Goal: Task Accomplishment & Management: Manage account settings

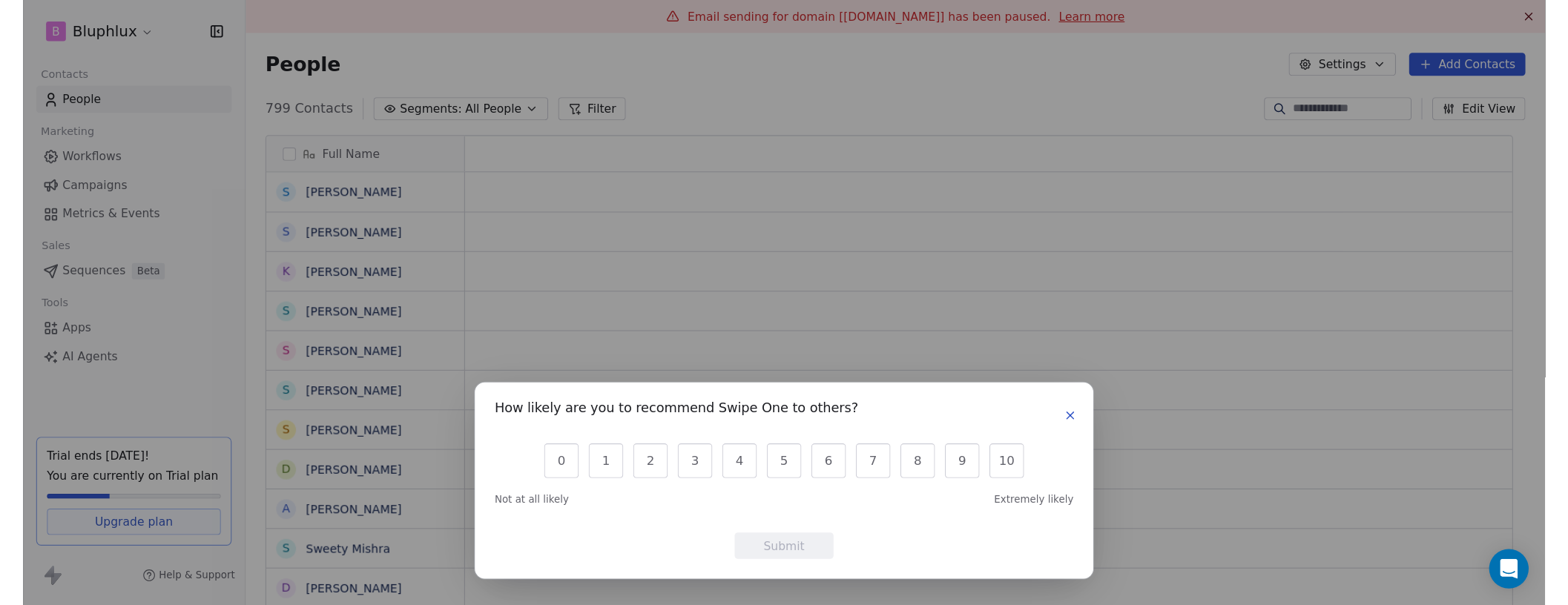
scroll to position [12, 12]
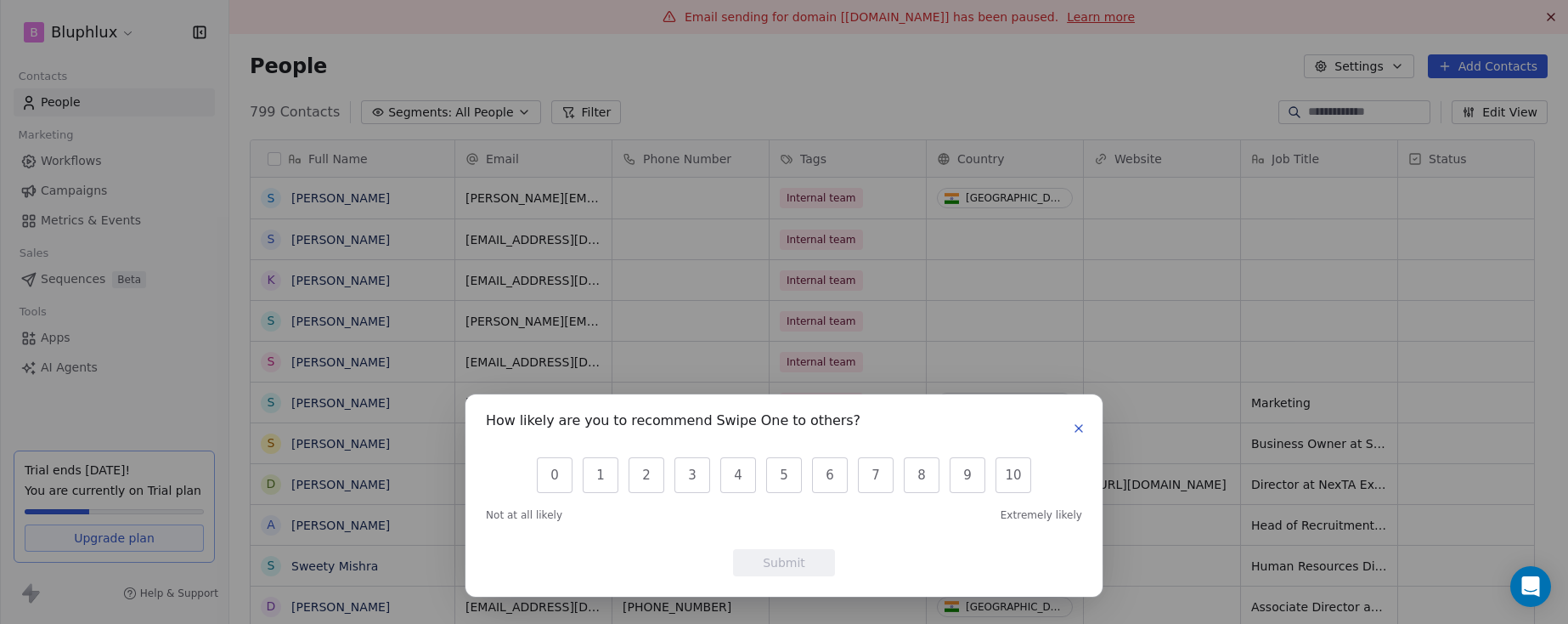
click at [1086, 432] on button "button" at bounding box center [1078, 427] width 20 height 20
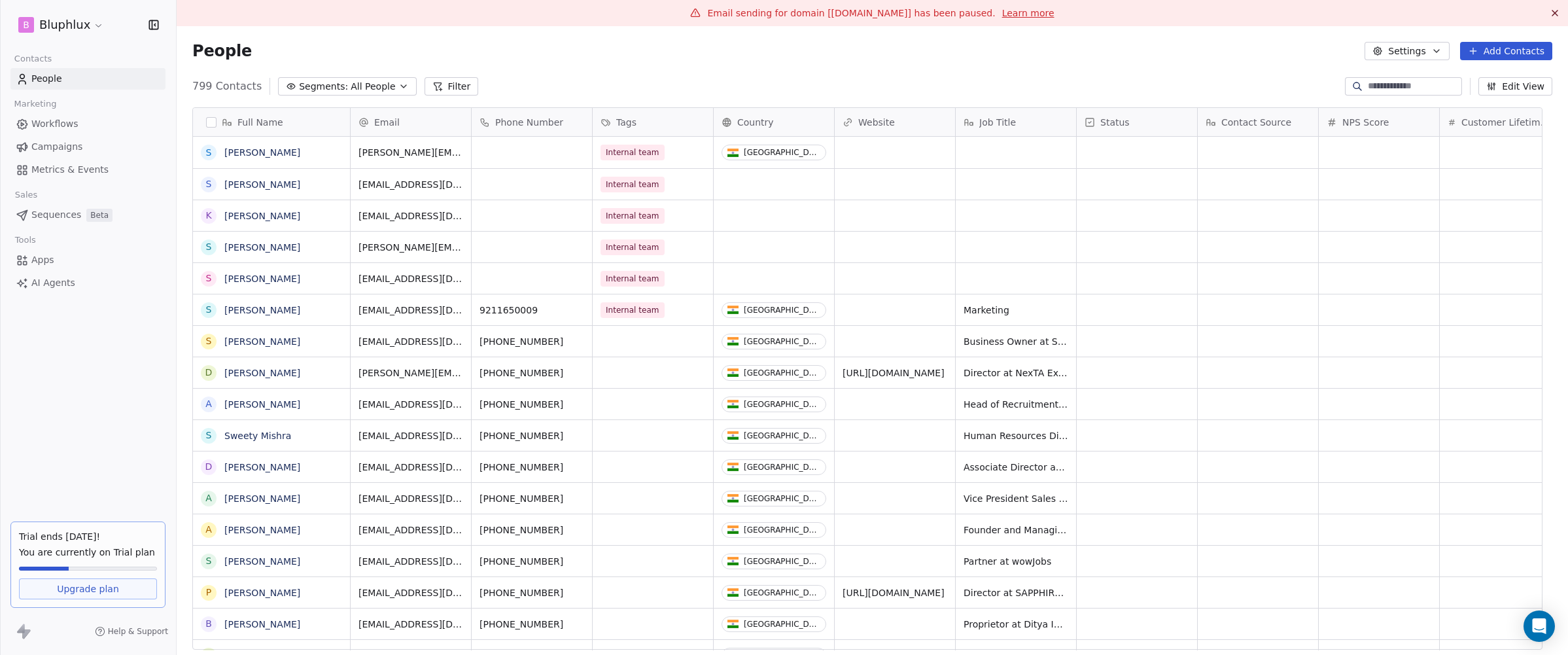
scroll to position [0, 0]
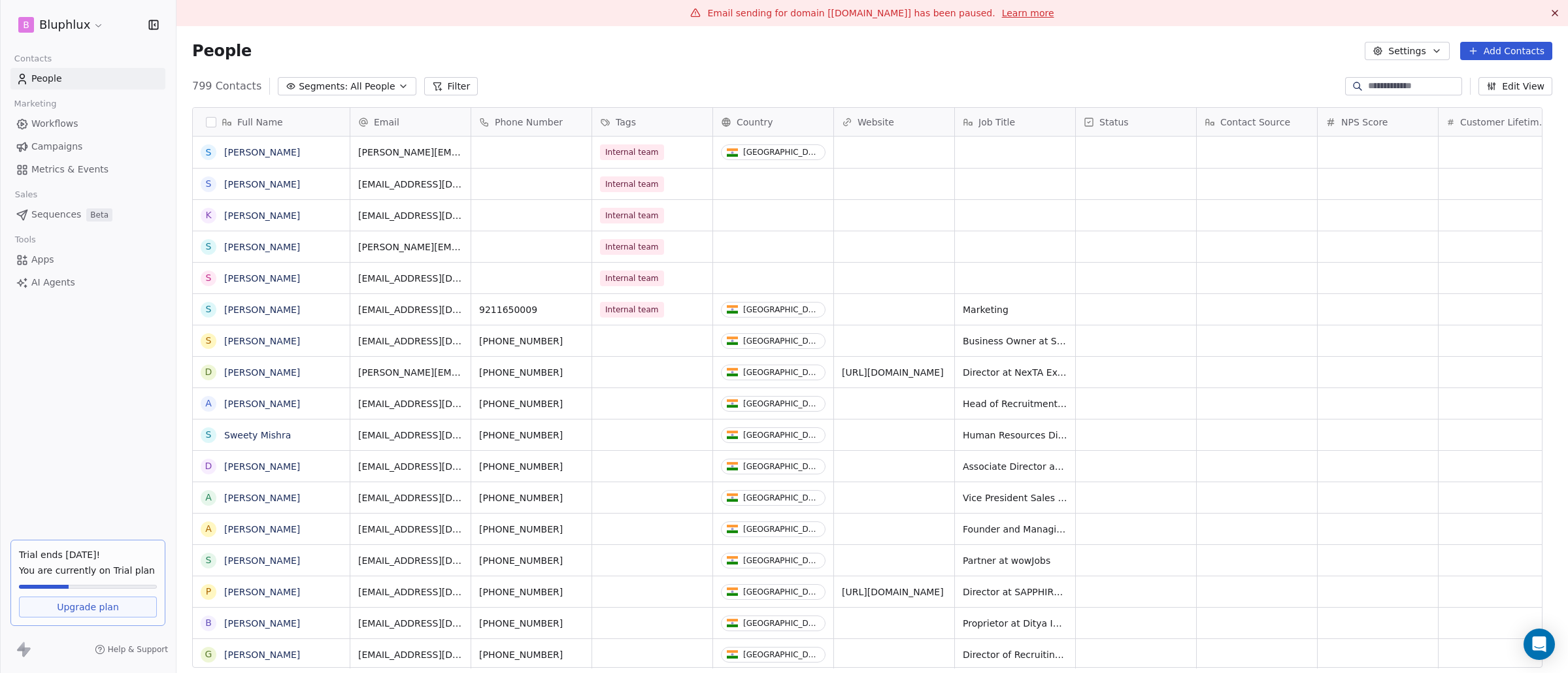
click at [1002, 13] on link "Learn more" at bounding box center [1027, 13] width 52 height 13
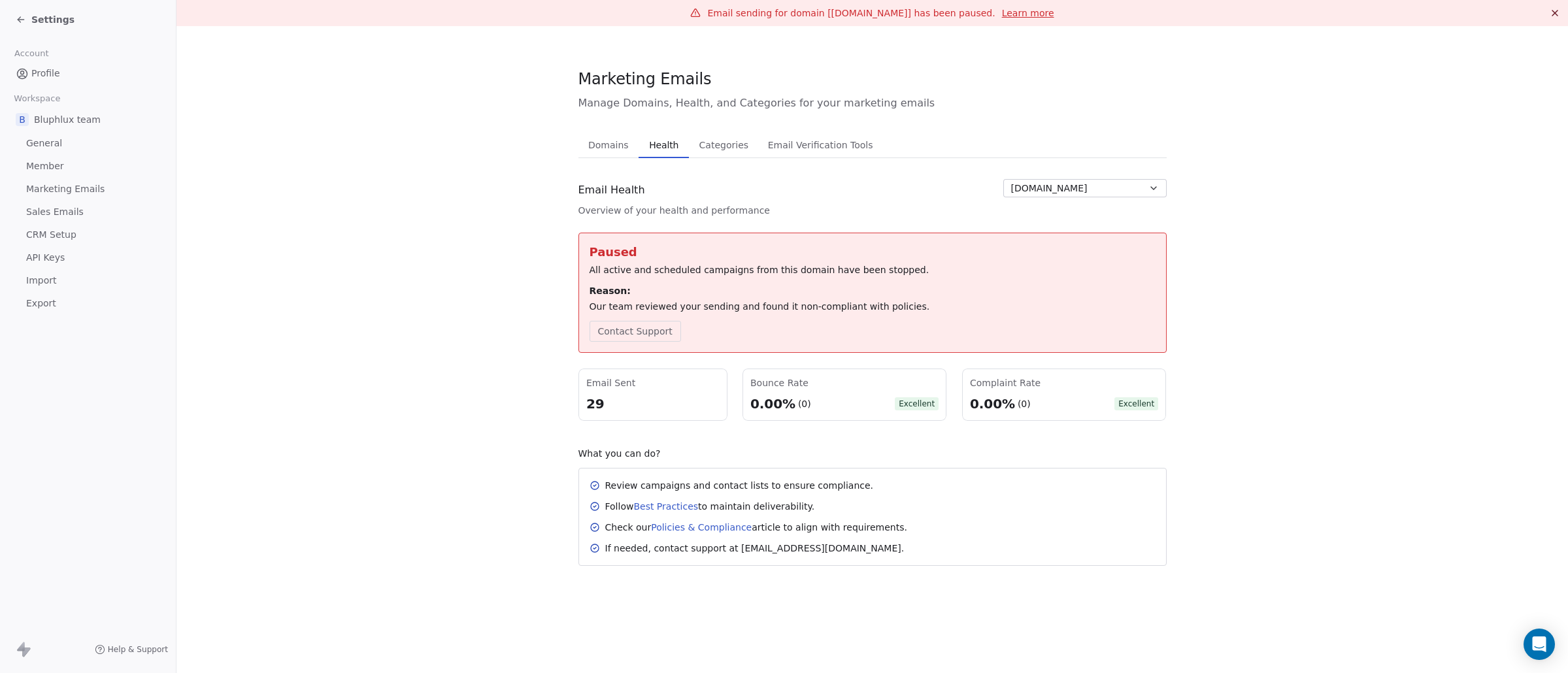
click at [1051, 195] on button "[DOMAIN_NAME]" at bounding box center [1084, 188] width 163 height 18
click at [1051, 195] on html "Settings Account Profile Workspace B Bluphlux team General Member Marketing Ema…" at bounding box center [784, 336] width 1568 height 673
click at [744, 148] on span "Categories" at bounding box center [724, 145] width 59 height 18
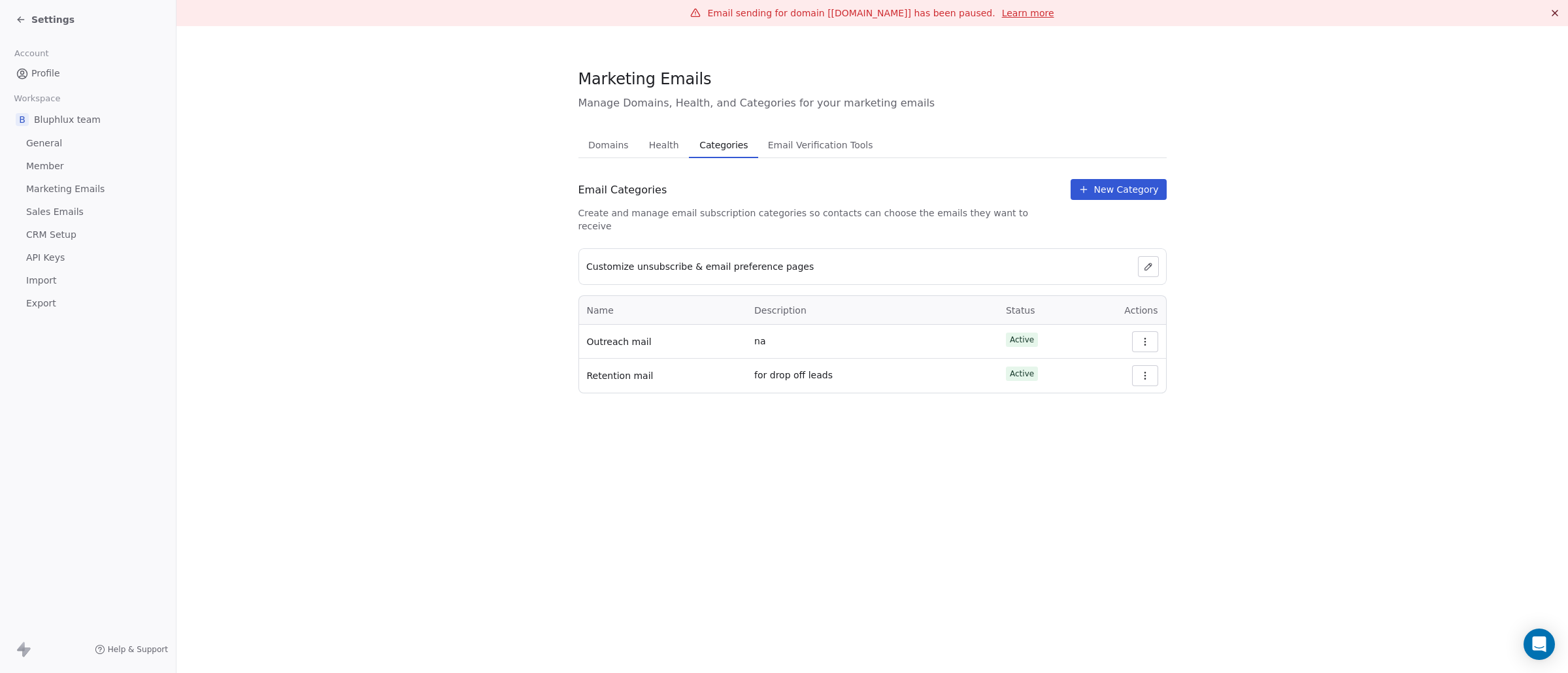
click at [783, 148] on span "Email Verification Tools" at bounding box center [820, 145] width 116 height 18
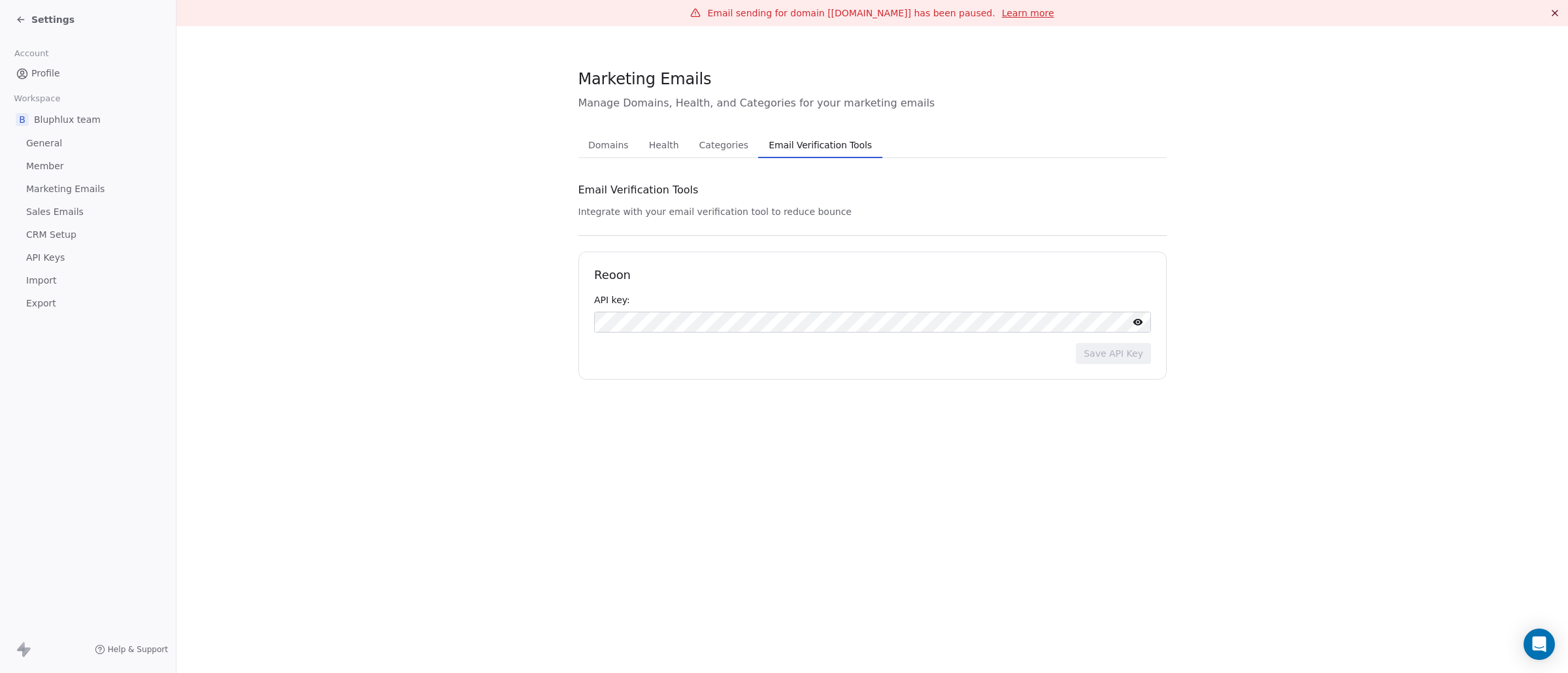
click at [629, 140] on span "Domains" at bounding box center [609, 145] width 51 height 18
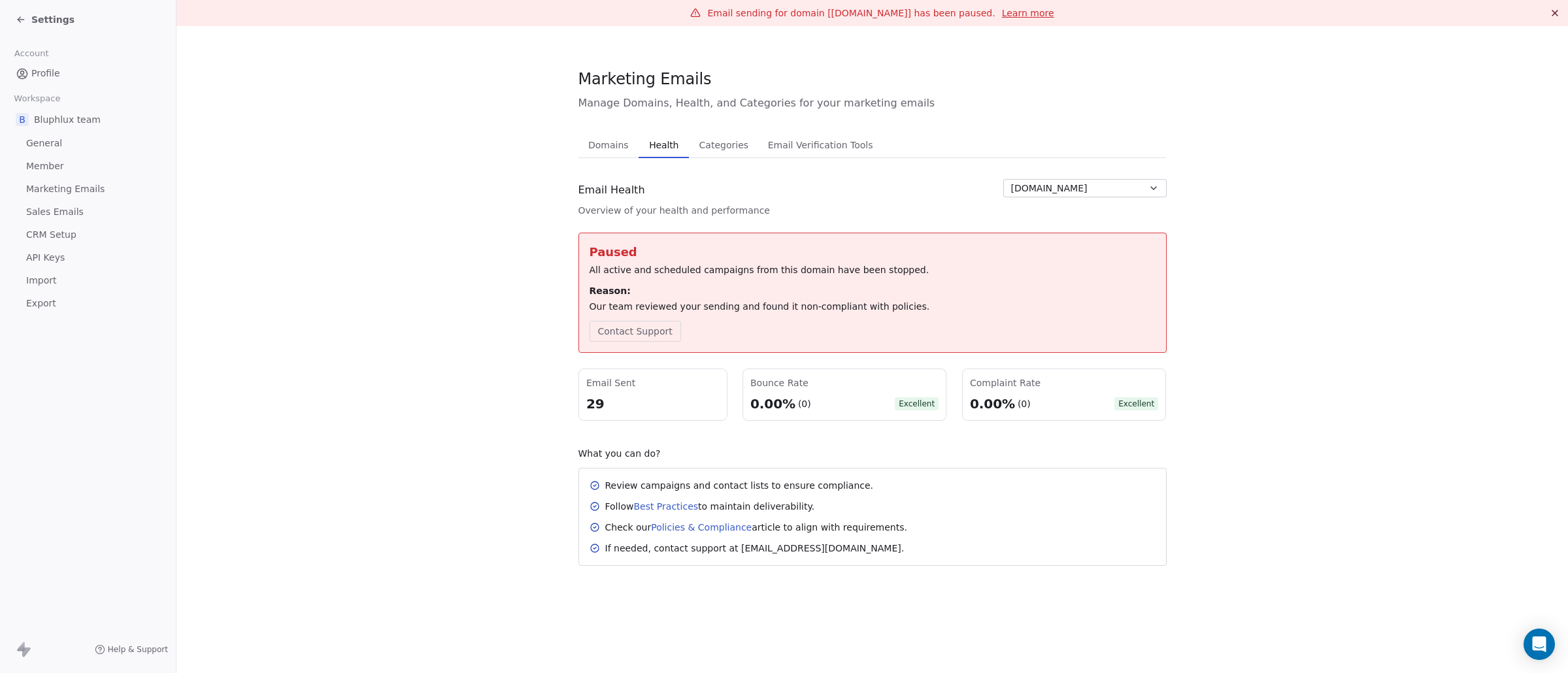
click at [669, 154] on button "Health Health" at bounding box center [664, 145] width 50 height 26
click at [687, 479] on link "Policies & Compliance" at bounding box center [702, 527] width 101 height 10
drag, startPoint x: 756, startPoint y: 121, endPoint x: 755, endPoint y: 137, distance: 16.0
click at [756, 121] on div "Marketing Emails Manage Domains, Health, and Categories for your marketing emai…" at bounding box center [873, 317] width 588 height 498
click at [758, 140] on button "Email Verification Tools Email Verification Tools" at bounding box center [820, 145] width 124 height 26
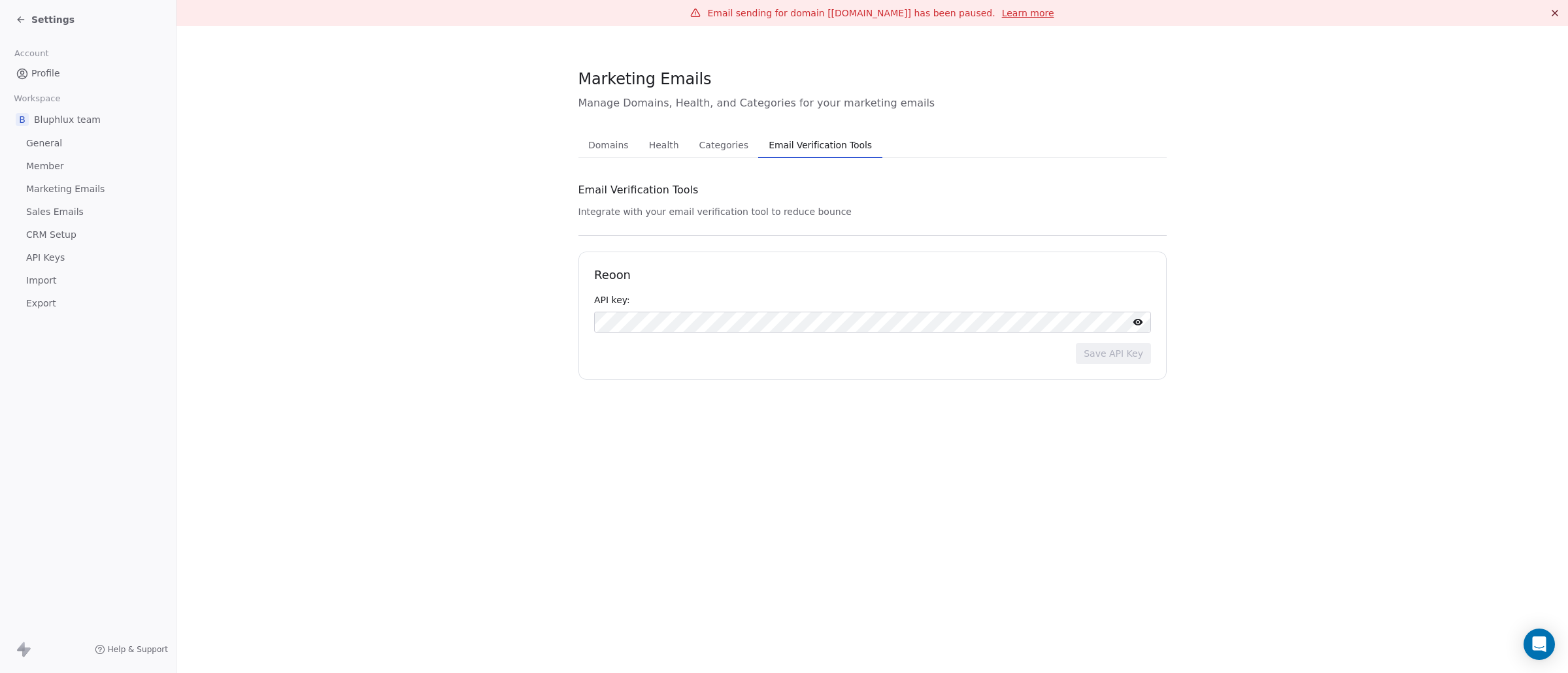
click at [703, 149] on span "Categories" at bounding box center [724, 145] width 59 height 18
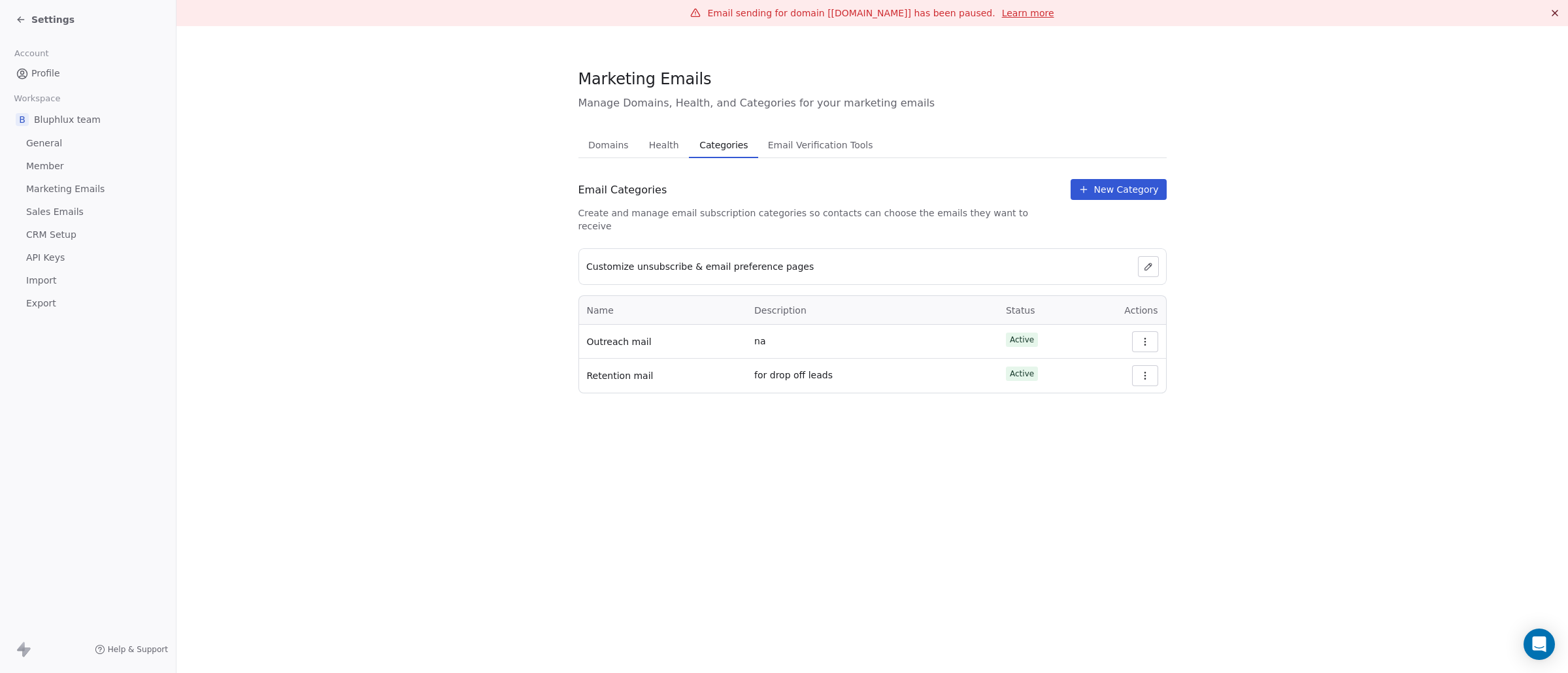
click at [1151, 331] on button "button" at bounding box center [1145, 342] width 26 height 21
click at [1139, 357] on div "Edit" at bounding box center [1111, 360] width 83 height 21
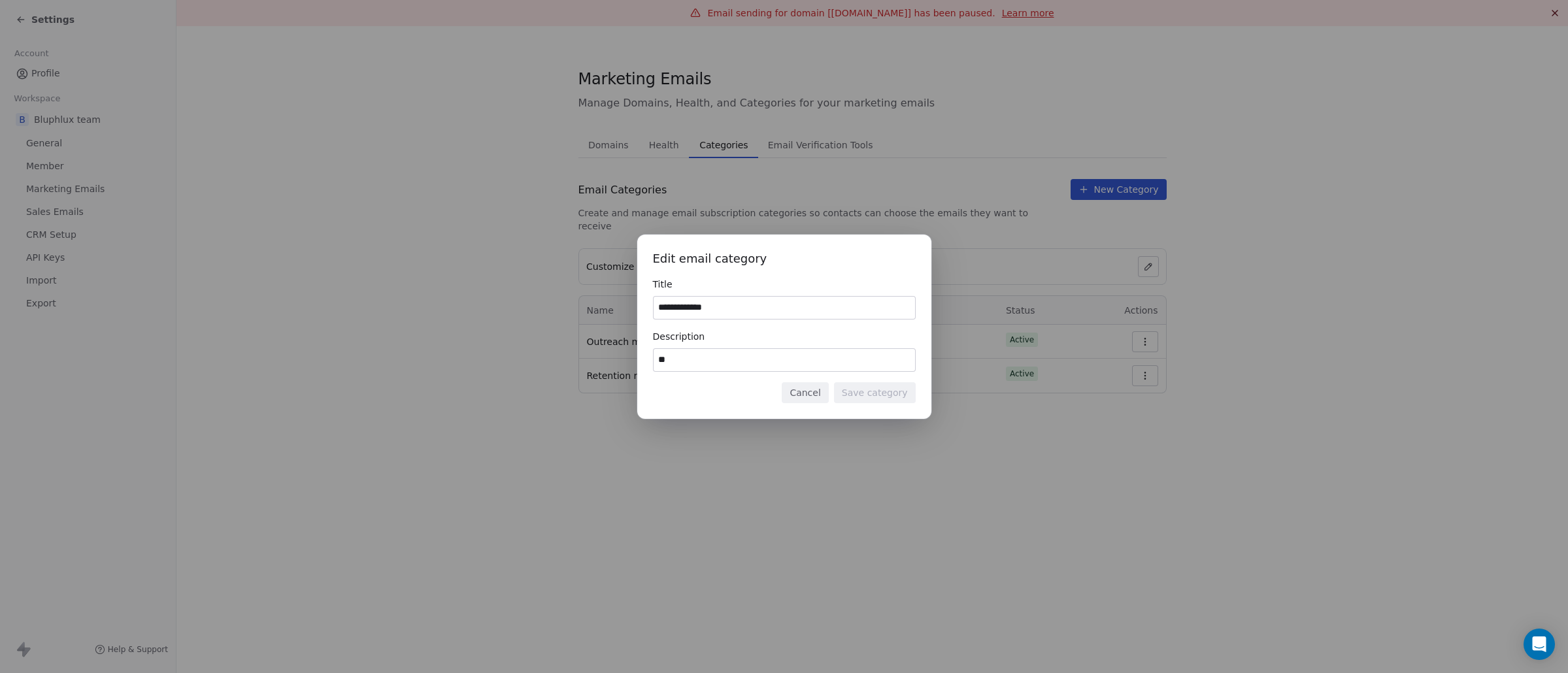
click at [811, 398] on button "Cancel" at bounding box center [804, 393] width 46 height 21
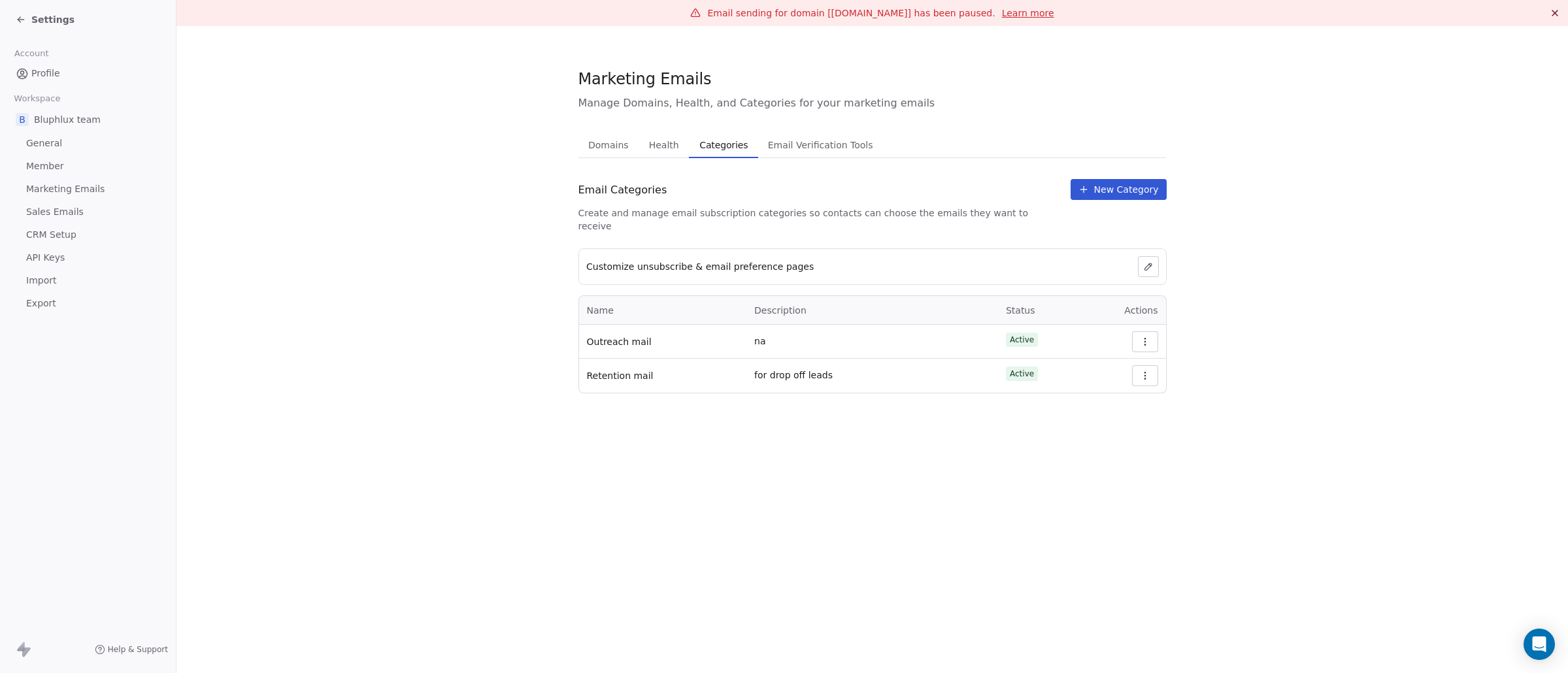
click at [113, 196] on link "Marketing Emails" at bounding box center [88, 189] width 155 height 21
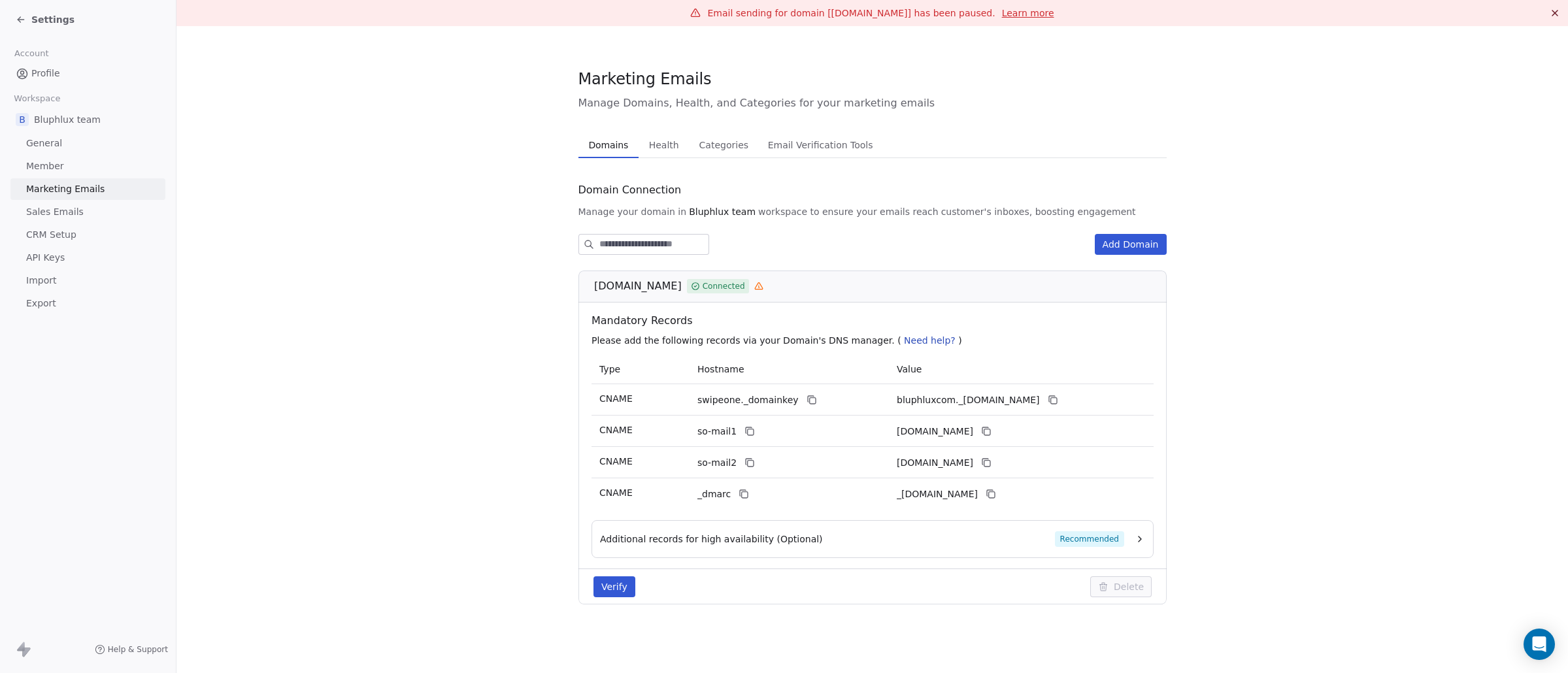
click at [110, 217] on link "Sales Emails" at bounding box center [88, 211] width 155 height 21
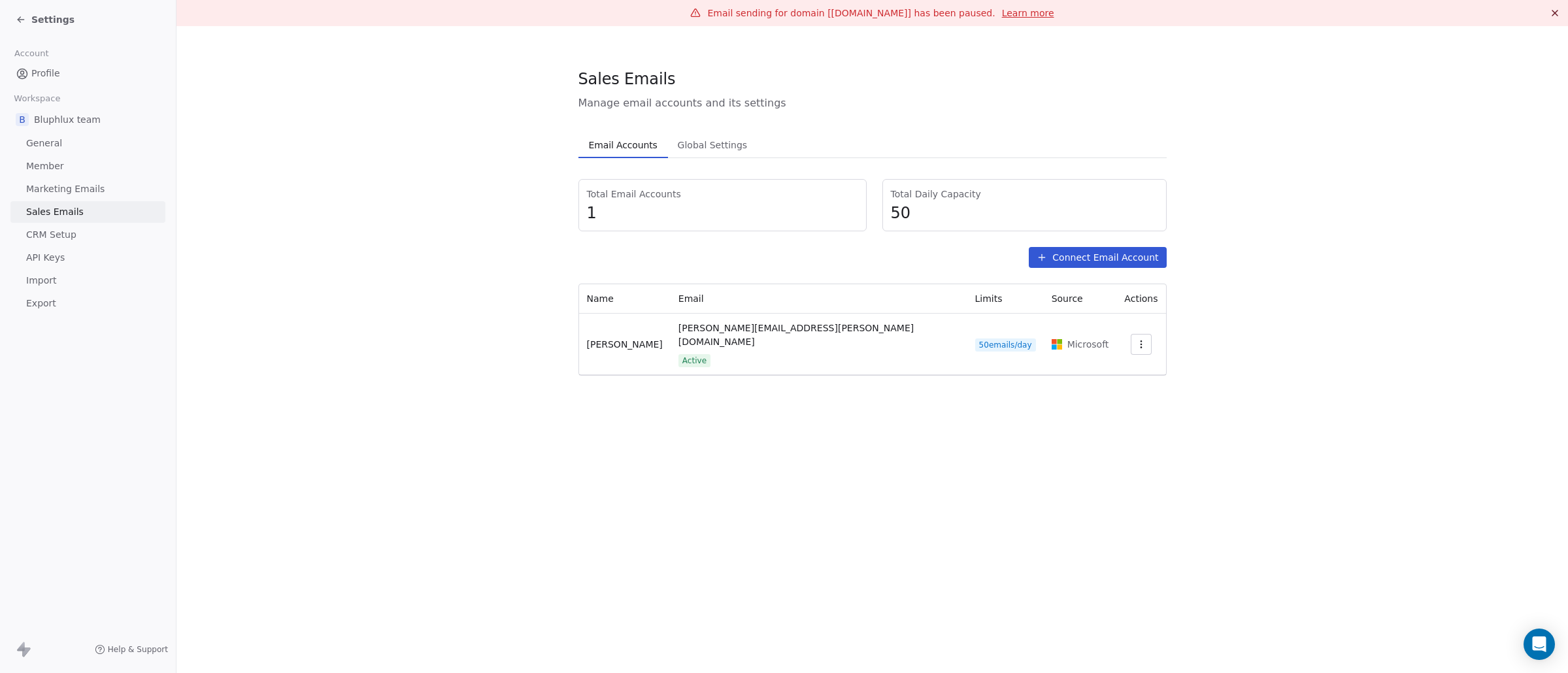
click at [110, 236] on link "CRM Setup" at bounding box center [88, 234] width 155 height 21
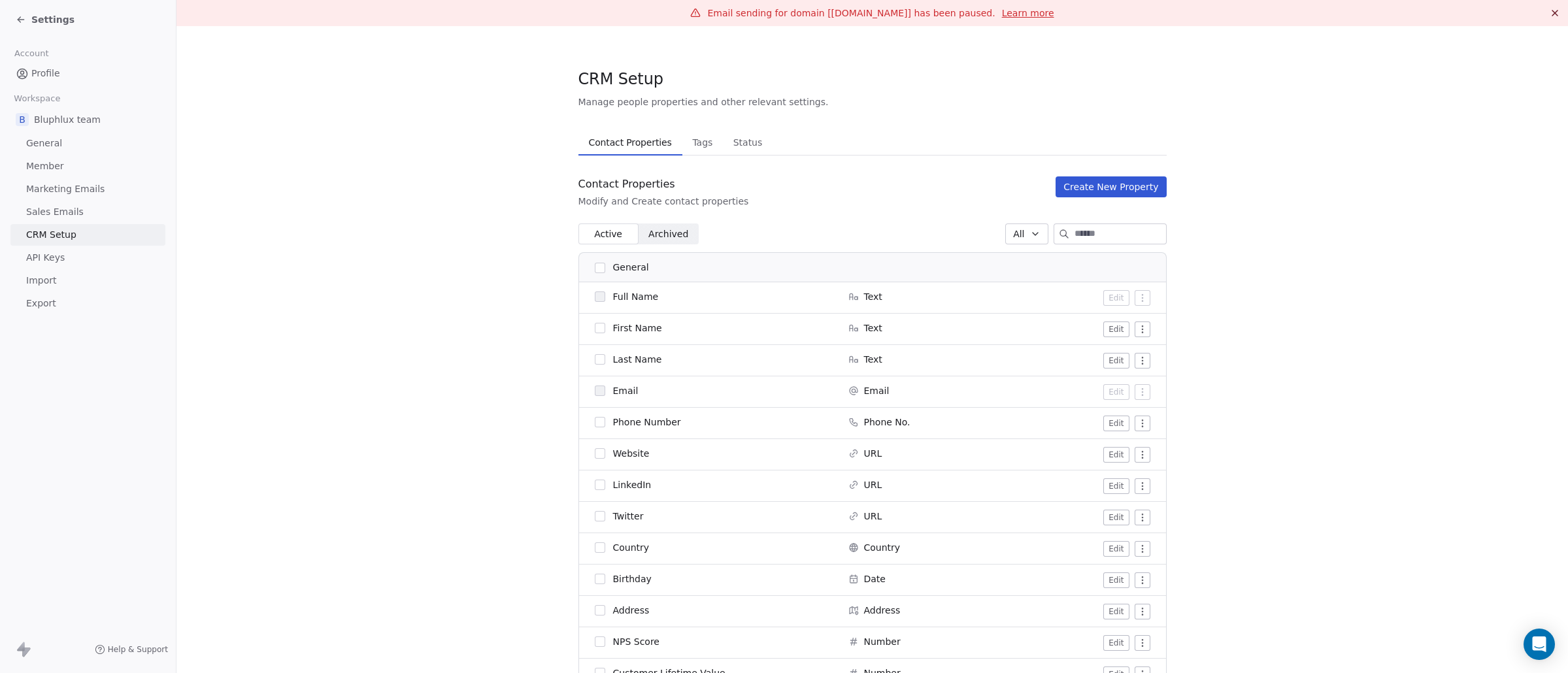
click at [105, 216] on link "Sales Emails" at bounding box center [88, 211] width 155 height 21
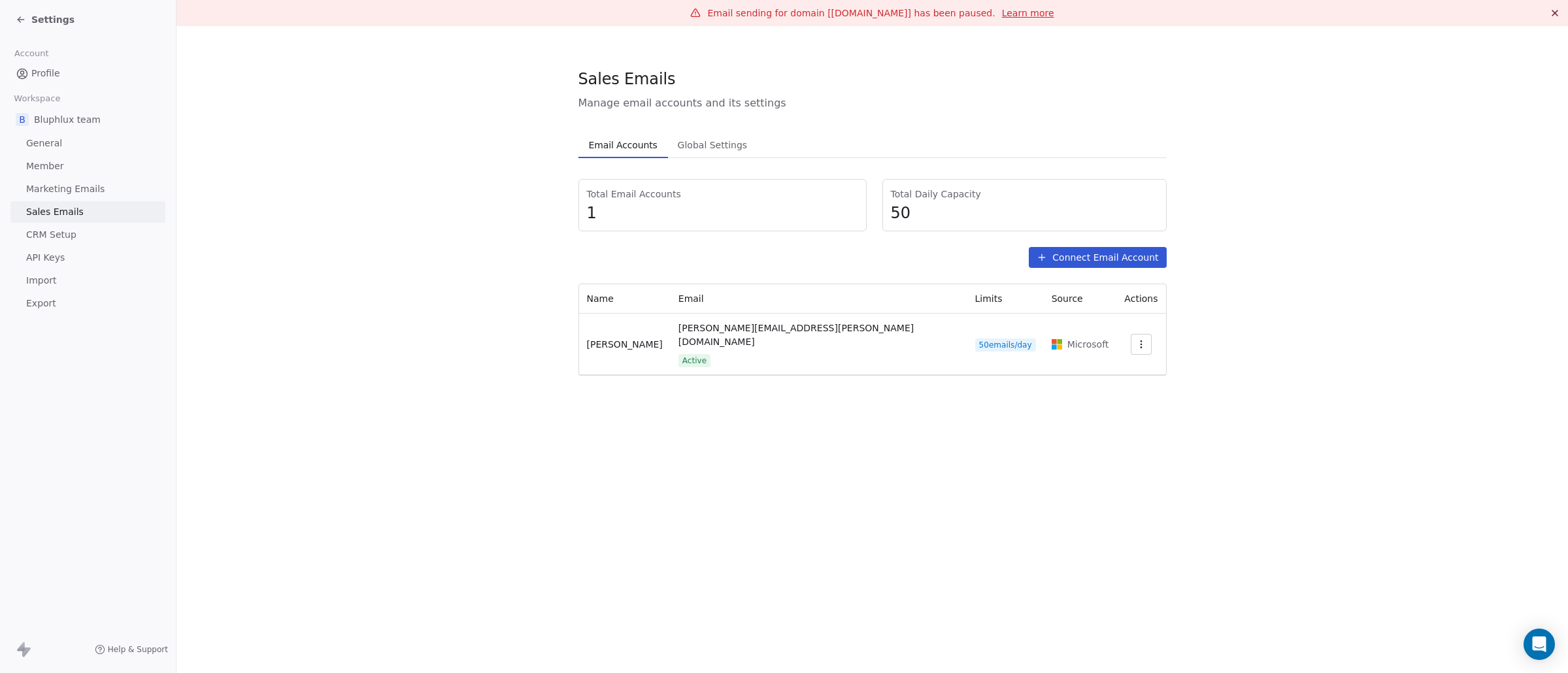
click at [102, 237] on link "CRM Setup" at bounding box center [88, 234] width 155 height 21
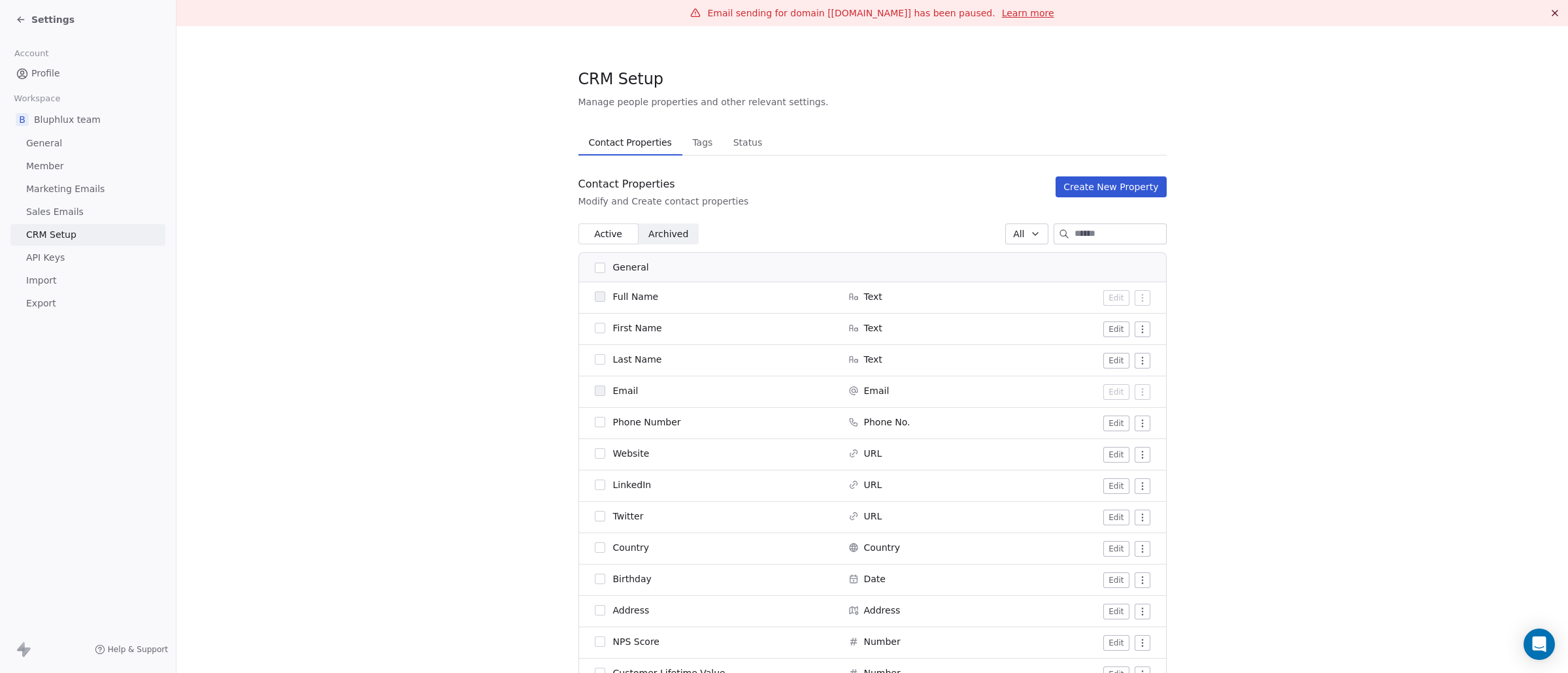
click at [104, 205] on link "Sales Emails" at bounding box center [88, 211] width 155 height 21
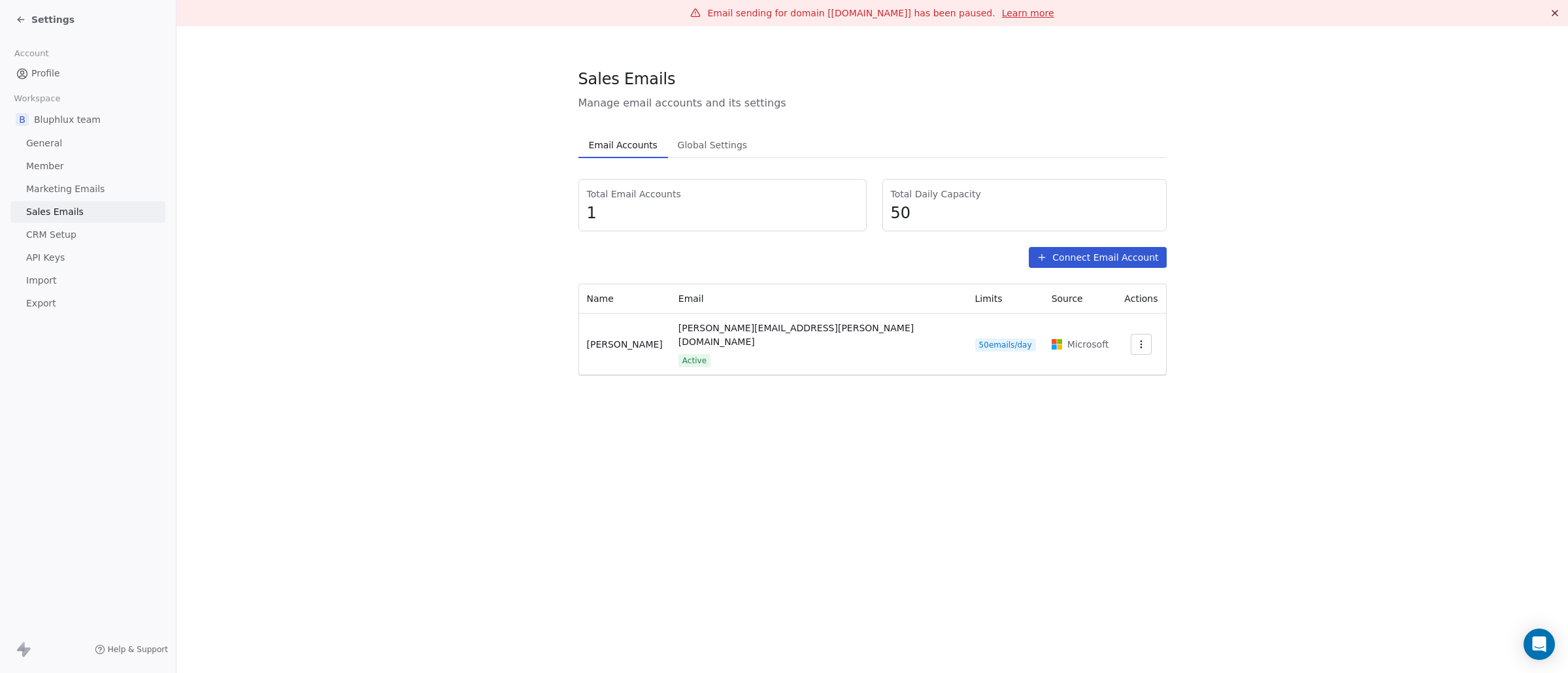
click at [104, 249] on link "API Keys" at bounding box center [88, 257] width 155 height 21
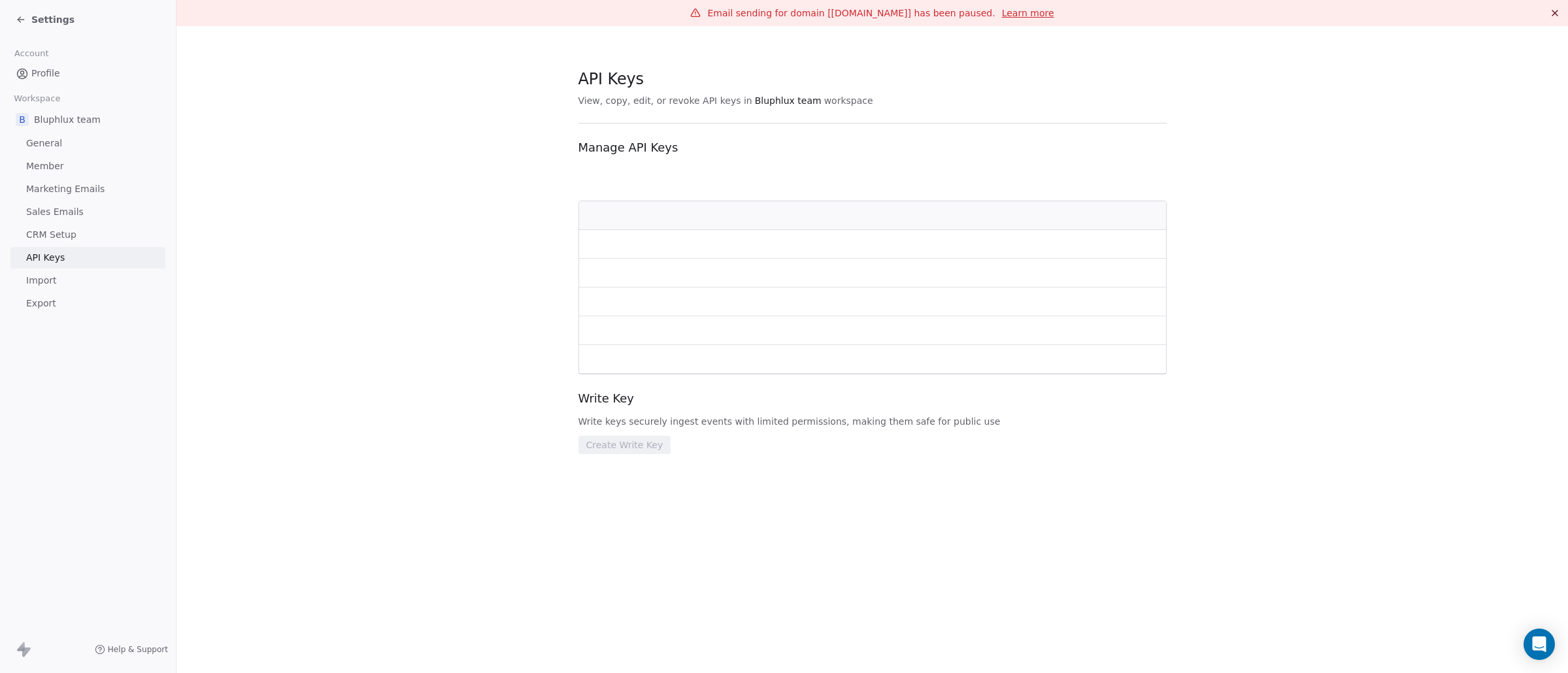
click at [101, 287] on link "Import" at bounding box center [88, 280] width 155 height 21
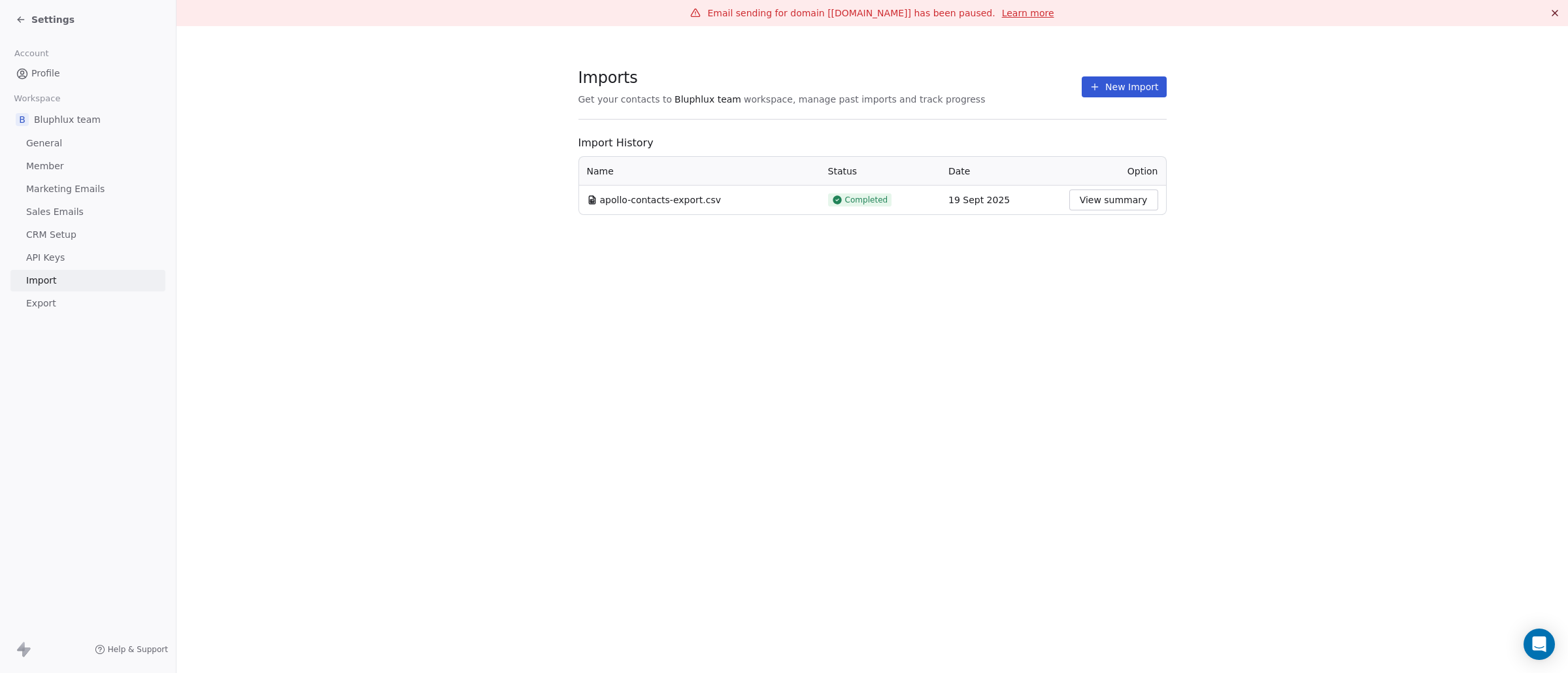
click at [109, 131] on div "B Bluphlux team" at bounding box center [88, 119] width 155 height 23
click at [108, 140] on link "General" at bounding box center [88, 143] width 155 height 21
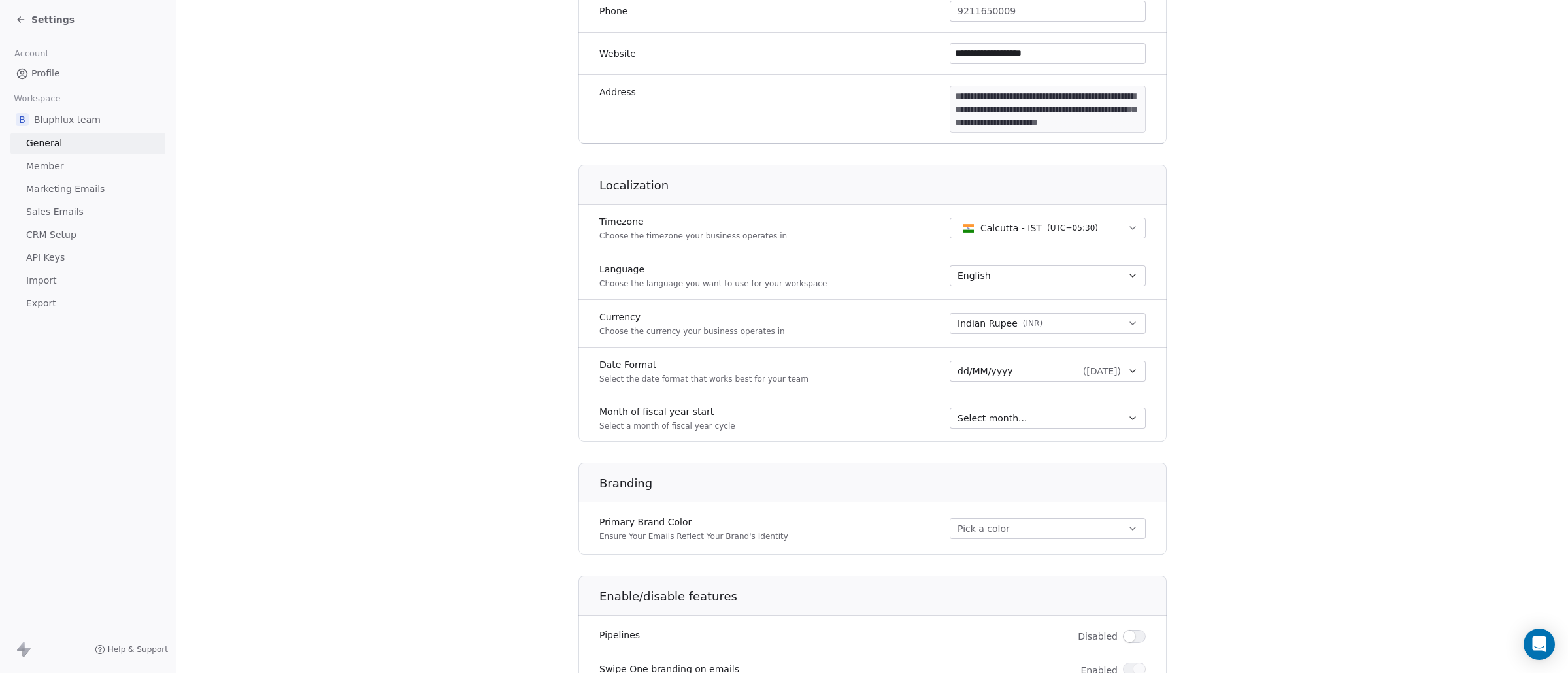
scroll to position [474, 0]
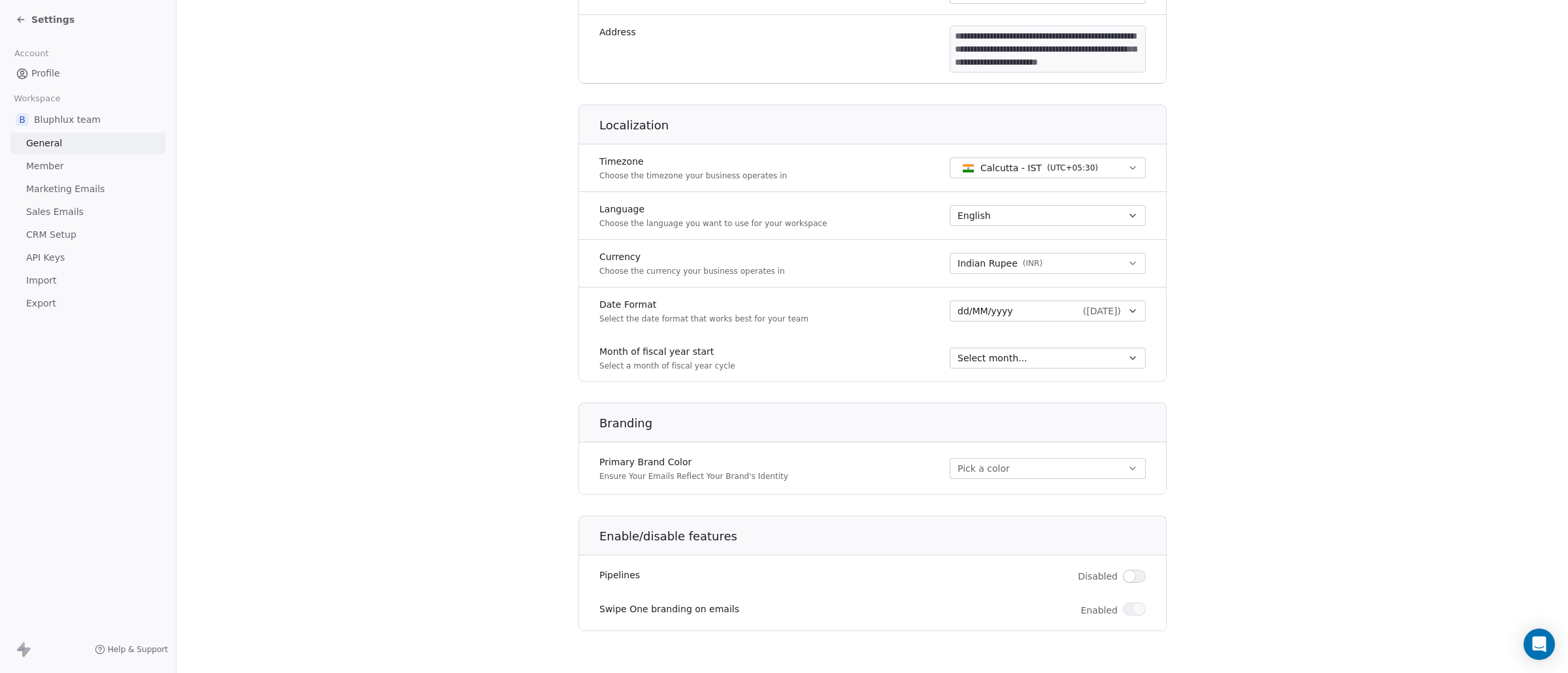
click at [75, 165] on link "Member" at bounding box center [88, 166] width 155 height 21
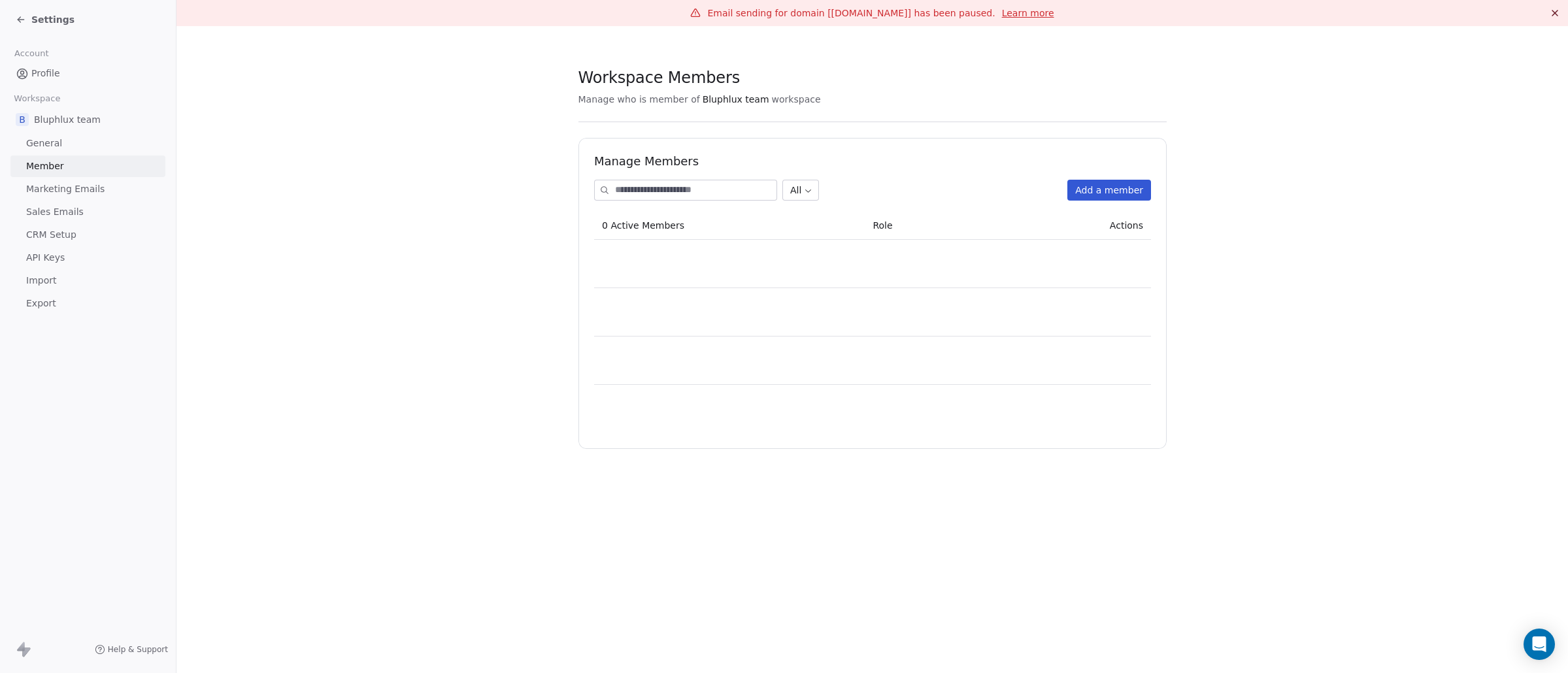
click at [73, 189] on span "Marketing Emails" at bounding box center [65, 189] width 78 height 14
